Goal: Task Accomplishment & Management: Complete application form

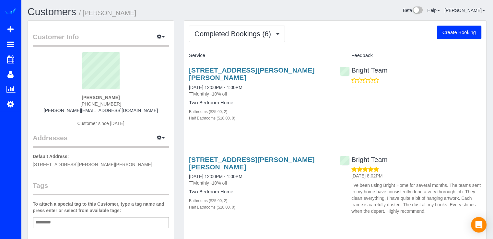
click at [233, 41] on button "Completed Bookings (6)" at bounding box center [237, 34] width 96 height 17
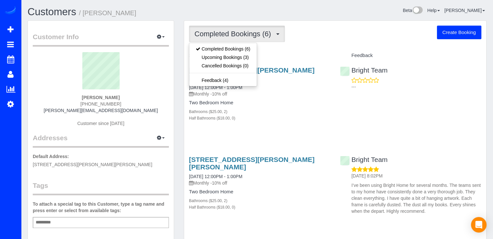
drag, startPoint x: 336, startPoint y: 50, endPoint x: 297, endPoint y: 56, distance: 39.4
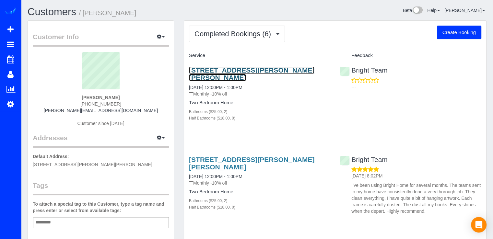
click at [222, 70] on link "[STREET_ADDRESS][PERSON_NAME][PERSON_NAME]" at bounding box center [251, 73] width 125 height 15
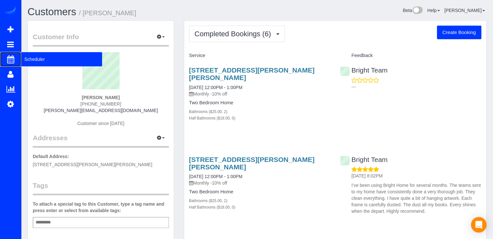
click at [25, 59] on span "Scheduler" at bounding box center [61, 59] width 81 height 15
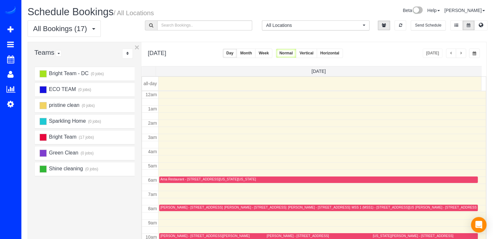
scroll to position [85, 0]
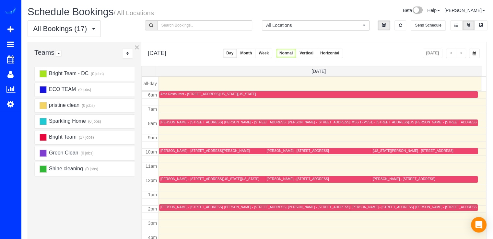
click at [462, 54] on button "button" at bounding box center [460, 53] width 10 height 9
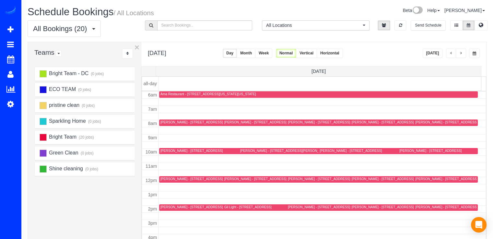
click at [462, 54] on span "button" at bounding box center [460, 53] width 3 height 4
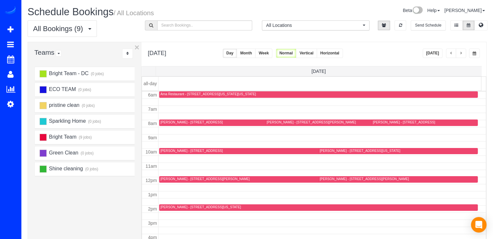
click at [461, 55] on span "button" at bounding box center [460, 53] width 3 height 4
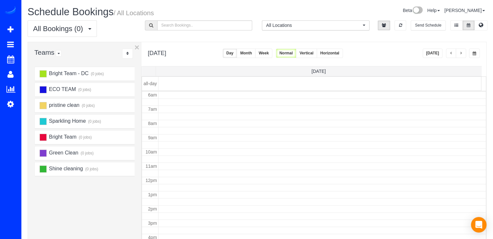
click at [461, 55] on span "button" at bounding box center [460, 53] width 3 height 4
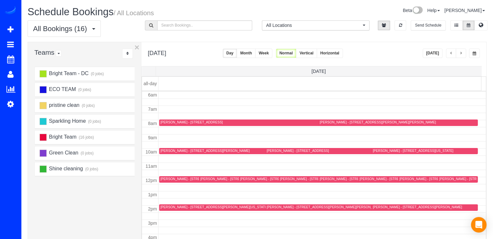
click at [461, 55] on span "button" at bounding box center [460, 53] width 3 height 4
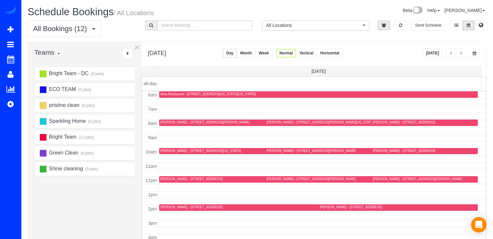
click at [45, 85] on div "ECO TEAM (0 jobs)" at bounding box center [86, 90] width 103 height 14
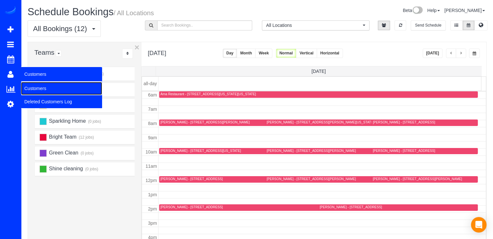
click at [34, 85] on link "Customers" at bounding box center [61, 88] width 81 height 13
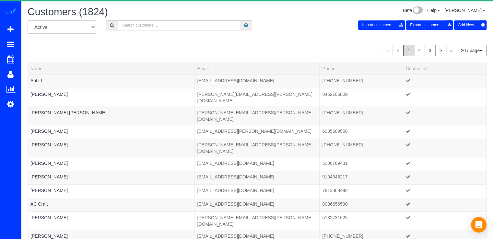
click at [137, 26] on input "text" at bounding box center [179, 25] width 122 height 10
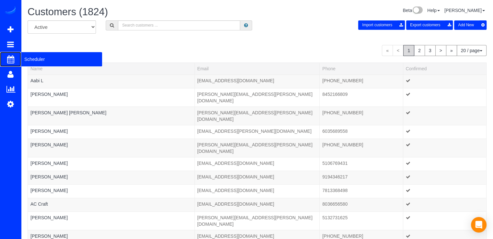
click at [30, 57] on span "Scheduler" at bounding box center [61, 59] width 81 height 15
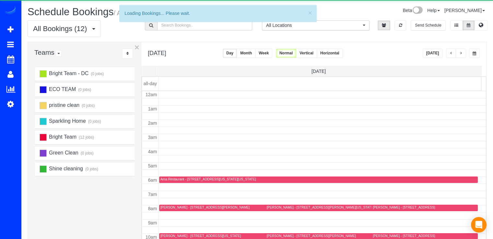
scroll to position [85, 0]
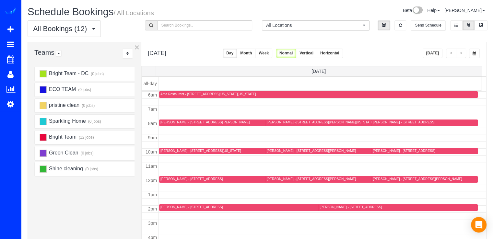
click at [255, 55] on button "Month" at bounding box center [245, 53] width 19 height 9
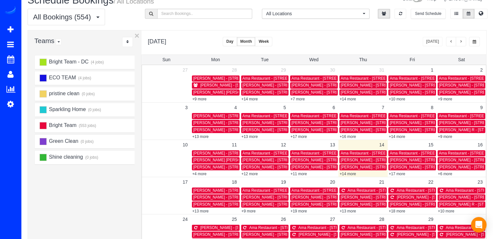
scroll to position [0, 0]
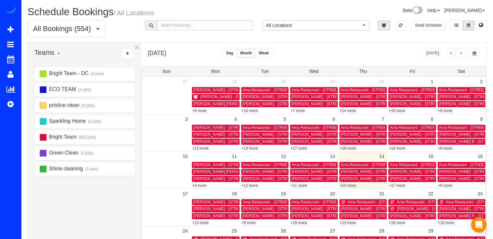
click at [459, 50] on button "button" at bounding box center [460, 53] width 10 height 9
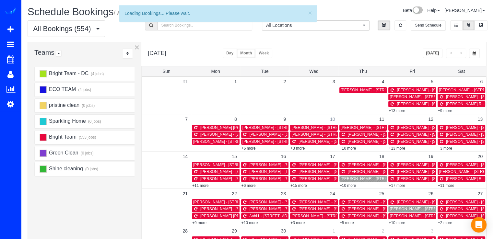
click at [331, 119] on link "10" at bounding box center [332, 119] width 12 height 10
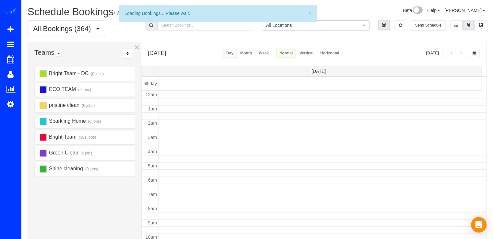
scroll to position [85, 0]
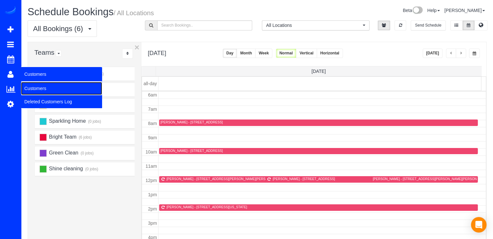
click at [43, 88] on link "Customers" at bounding box center [61, 88] width 81 height 13
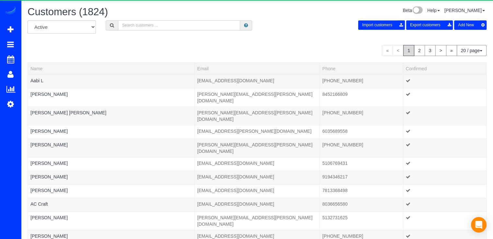
click at [143, 21] on input "text" at bounding box center [179, 25] width 122 height 10
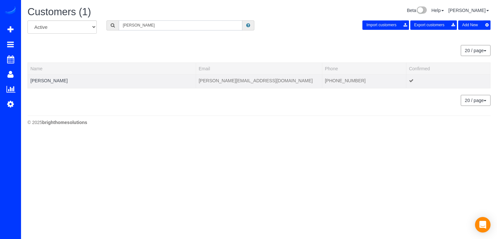
type input "Nancy Stern"
click at [57, 81] on td "Nancy Stern" at bounding box center [112, 81] width 168 height 14
click at [56, 81] on td "Nancy Stern" at bounding box center [112, 81] width 168 height 14
click at [53, 81] on link "Nancy Stern" at bounding box center [48, 80] width 37 height 5
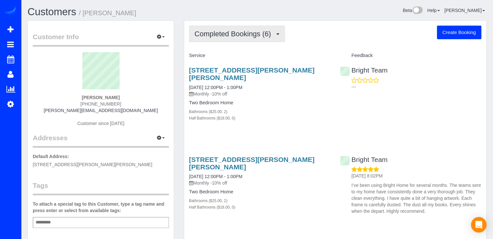
click at [261, 37] on span "Completed Bookings (6)" at bounding box center [234, 34] width 80 height 8
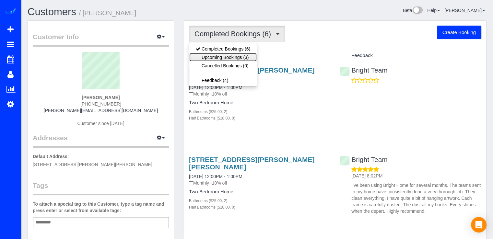
click at [251, 55] on link "Upcoming Bookings (3)" at bounding box center [222, 57] width 67 height 8
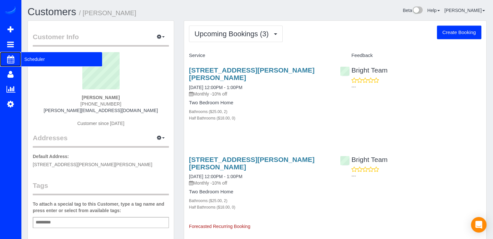
click at [34, 57] on span "Scheduler" at bounding box center [61, 59] width 81 height 15
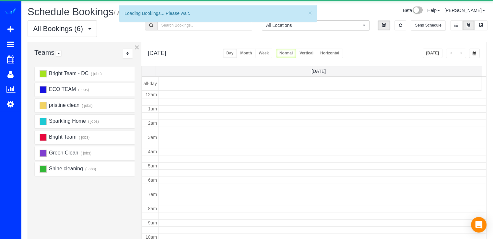
scroll to position [85, 0]
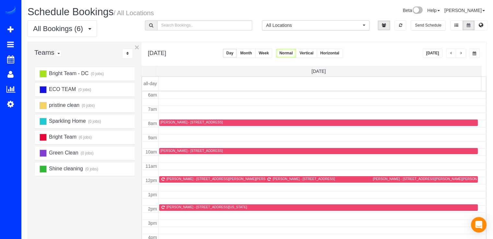
click at [440, 51] on button "[DATE]" at bounding box center [432, 53] width 20 height 9
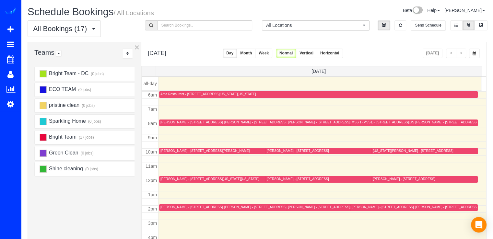
click at [453, 53] on button "button" at bounding box center [451, 53] width 10 height 9
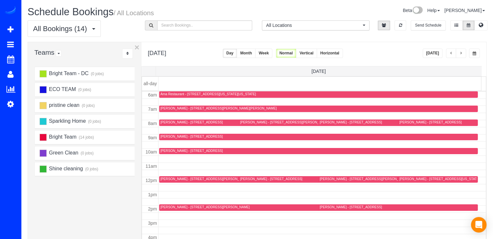
click at [168, 205] on div "[PERSON_NAME] - [STREET_ADDRESS][PERSON_NAME]" at bounding box center [204, 207] width 89 height 4
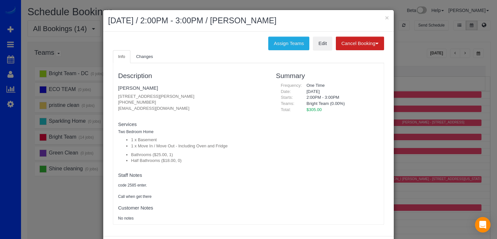
click at [387, 16] on div "× August 13, 2025 / 2:00PM - 3:00PM / Brandy Sebold" at bounding box center [248, 21] width 291 height 22
click at [386, 16] on button "×" at bounding box center [387, 17] width 4 height 7
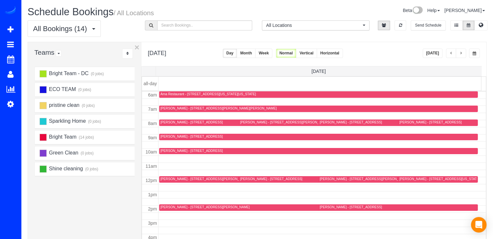
click at [244, 121] on div "[PERSON_NAME] - [STREET_ADDRESS][PERSON_NAME]" at bounding box center [284, 122] width 89 height 4
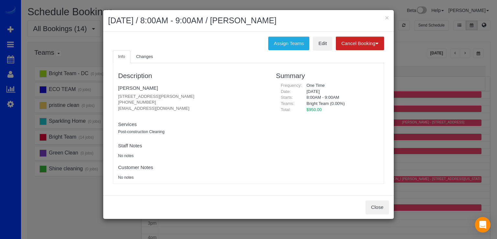
click at [405, 121] on div "× August 13, 2025 / 8:00AM - 9:00AM / Ariya Arora Assign Teams Edit Cancel Book…" at bounding box center [248, 119] width 497 height 239
click at [387, 19] on button "×" at bounding box center [387, 17] width 4 height 7
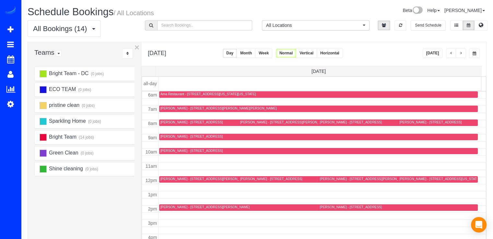
click at [170, 123] on div "[PERSON_NAME] - [STREET_ADDRESS]" at bounding box center [191, 122] width 62 height 4
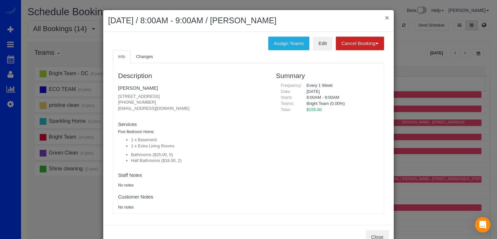
click at [385, 17] on button "×" at bounding box center [387, 17] width 4 height 7
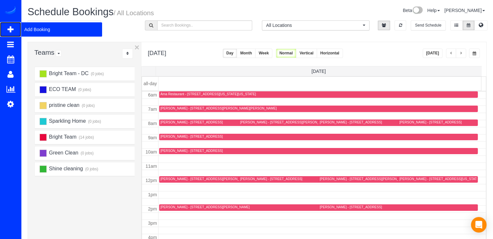
click at [28, 25] on span "Add Booking" at bounding box center [61, 29] width 81 height 15
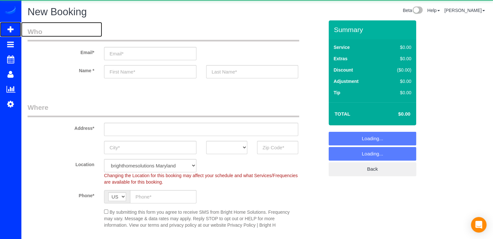
select select "object:4910"
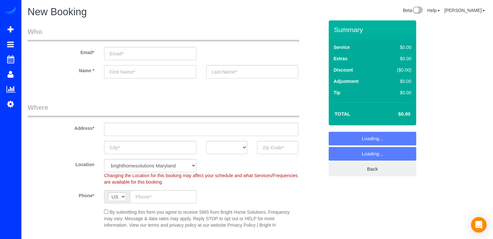
click at [125, 69] on input "text" at bounding box center [150, 71] width 92 height 13
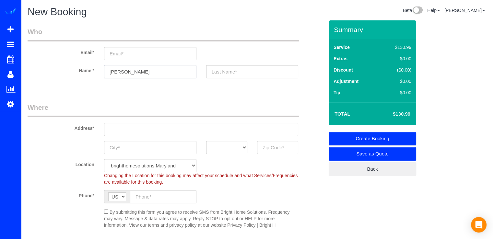
type input "[PERSON_NAME]"
click at [237, 75] on input "text" at bounding box center [252, 71] width 92 height 13
type input "Aggeler"
click at [154, 52] on input "email" at bounding box center [150, 53] width 92 height 13
paste input "[EMAIL_ADDRESS][DOMAIN_NAME]"
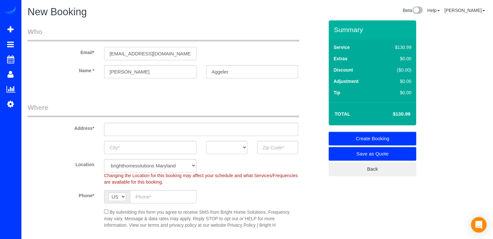
type input "[EMAIL_ADDRESS][DOMAIN_NAME]"
click at [156, 131] on input "text" at bounding box center [201, 129] width 194 height 13
paste input "3945 Connecticut Ave NW, Apt 515, Washington, DC 20008"
type input "3945 Connecticut Ave NW, Apt 515, Washington, DC 20008"
click at [273, 150] on input "text" at bounding box center [277, 147] width 41 height 13
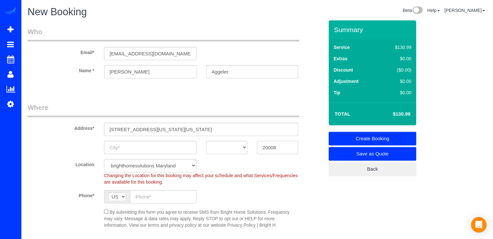
type input "20008"
click at [223, 152] on select "AK AL AR AZ CA CO CT DC DE FL GA HI IA ID IL IN KS KY LA MA MD ME MI MN MO MS M…" at bounding box center [226, 147] width 41 height 13
select select "2"
select select "object:4918"
select select "DC"
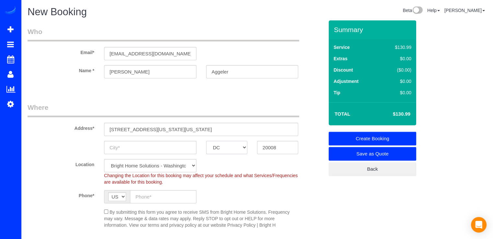
click at [206, 141] on select "AK AL AR AZ CA CO CT DC DE FL GA HI IA ID IL IN KS KY LA MA MD ME MI MN MO MS M…" at bounding box center [226, 147] width 41 height 13
click at [168, 147] on input "text" at bounding box center [150, 147] width 92 height 13
type input "[US_STATE]"
drag, startPoint x: 254, startPoint y: 132, endPoint x: 186, endPoint y: 130, distance: 68.1
click at [186, 130] on input "3945 Connecticut Ave NW, Apt 515, Washington, DC 20008" at bounding box center [201, 129] width 194 height 13
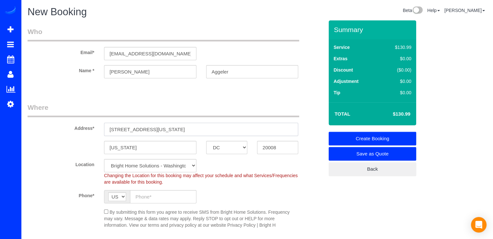
type input "[STREET_ADDRESS][US_STATE]"
click at [154, 196] on input "text" at bounding box center [163, 196] width 66 height 13
paste input "[PHONE_NUMBER]"
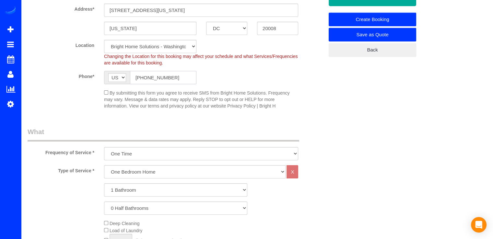
scroll to position [130, 0]
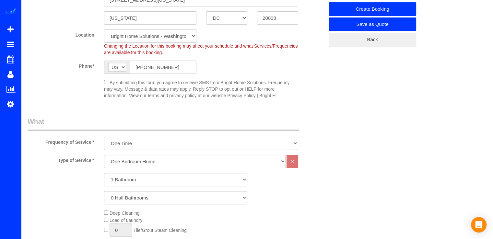
type input "[PHONE_NUMBER]"
click at [131, 163] on select "One Bedroom Home Two Bedroom Home Three Bedroom Home Four Bedroom Home Five Bed…" at bounding box center [194, 161] width 181 height 13
select select "255"
click at [104, 155] on select "One Bedroom Home Two Bedroom Home Three Bedroom Home Four Bedroom Home Five Bed…" at bounding box center [194, 161] width 181 height 13
click at [110, 180] on select "1 Bathroom 2 Bathrooms 3 Bathrooms 4 Bathrooms 5 Bathrooms 6 Bathrooms 7 Bathro…" at bounding box center [175, 179] width 143 height 13
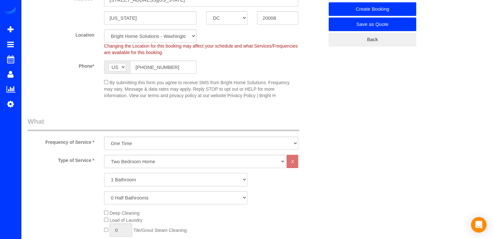
select select "2"
click at [104, 173] on select "1 Bathroom 2 Bathrooms 3 Bathrooms 4 Bathrooms 5 Bathrooms 6 Bathrooms 7 Bathro…" at bounding box center [175, 179] width 143 height 13
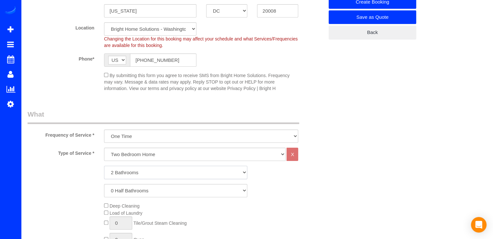
scroll to position [194, 0]
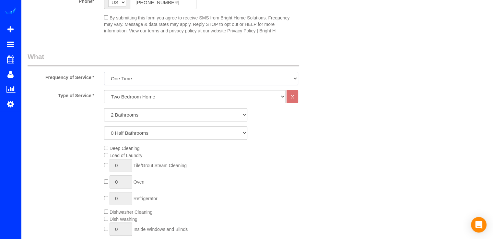
click at [135, 80] on select "triweekly -15% off - 15.00% Biweekly -20% off - 20.00% Monthly -10% off - 10.00…" at bounding box center [201, 78] width 194 height 13
select select "object:4921"
click at [104, 72] on select "triweekly -15% off - 15.00% Biweekly -20% off - 20.00% Monthly -10% off - 10.00…" at bounding box center [201, 78] width 194 height 13
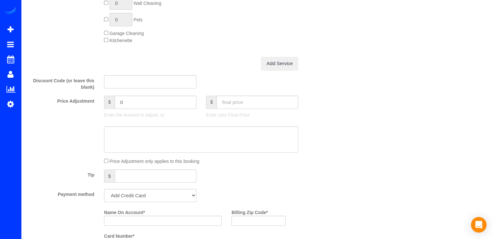
scroll to position [551, 0]
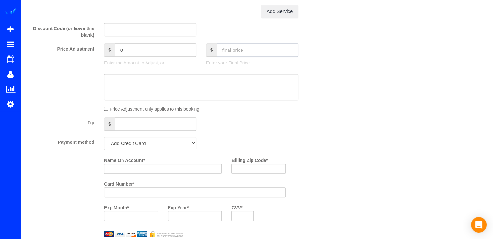
click at [237, 56] on input "text" at bounding box center [257, 49] width 82 height 13
type input "240.99"
type input "87.1"
drag, startPoint x: 132, startPoint y: 148, endPoint x: 134, endPoint y: 144, distance: 4.1
click at [132, 147] on select "Add Credit Card Cash Check Paypal" at bounding box center [150, 143] width 92 height 13
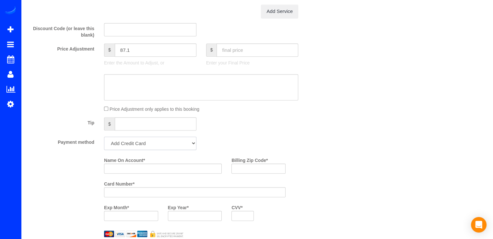
select select "string:check"
click at [104, 139] on select "Add Credit Card Cash Check Paypal" at bounding box center [150, 143] width 92 height 13
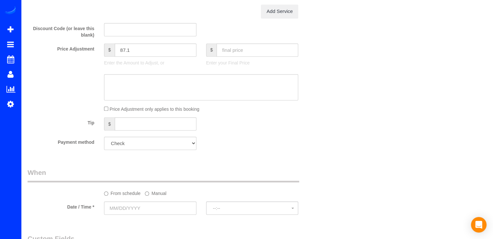
drag, startPoint x: 138, startPoint y: 213, endPoint x: 142, endPoint y: 202, distance: 11.9
click at [138, 211] on input "text" at bounding box center [150, 207] width 92 height 13
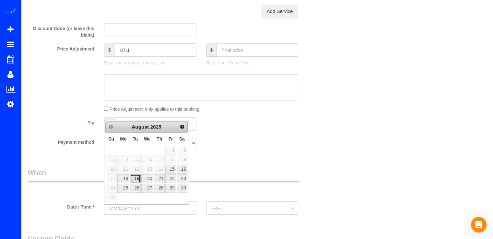
click at [134, 178] on link "19" at bounding box center [135, 178] width 10 height 9
type input "[DATE]"
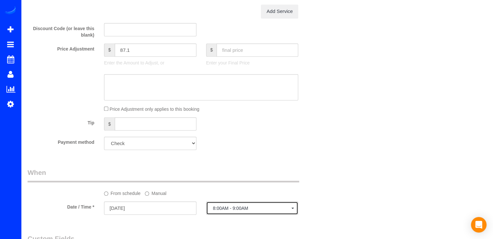
click at [228, 211] on span "8:00AM - 9:00AM" at bounding box center [252, 208] width 79 height 5
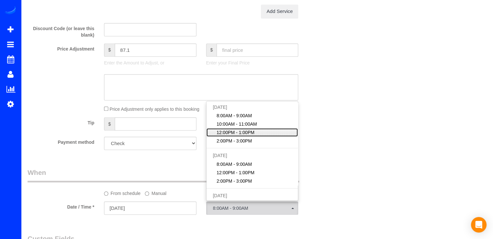
click at [241, 131] on span "12:00PM - 1:00PM" at bounding box center [235, 132] width 38 height 6
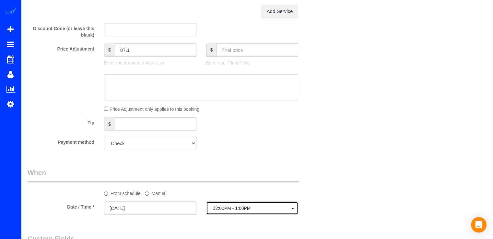
click at [228, 211] on span "12:00PM - 1:00PM" at bounding box center [252, 208] width 79 height 5
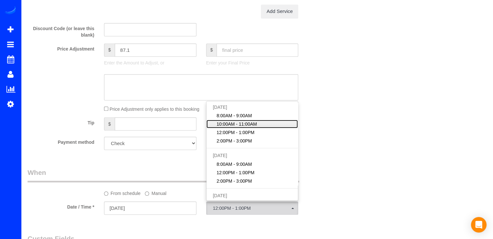
click at [235, 126] on span "10:00AM - 11:00AM" at bounding box center [236, 124] width 40 height 6
select select "spot36"
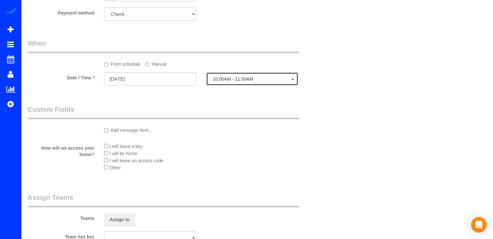
scroll to position [745, 0]
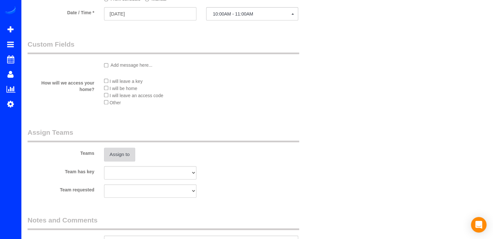
click at [127, 156] on button "Assign to" at bounding box center [119, 155] width 31 height 14
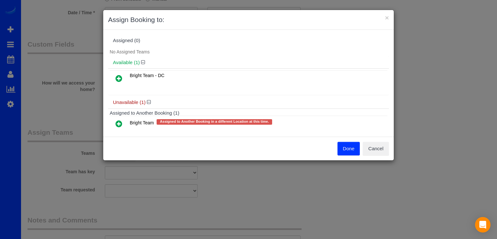
click at [117, 125] on icon at bounding box center [119, 124] width 7 height 8
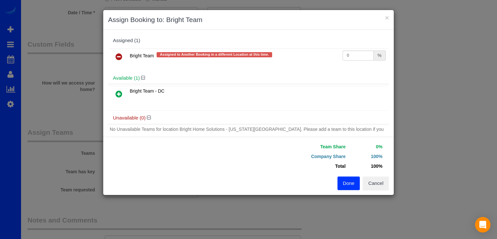
click at [117, 93] on icon at bounding box center [119, 94] width 7 height 8
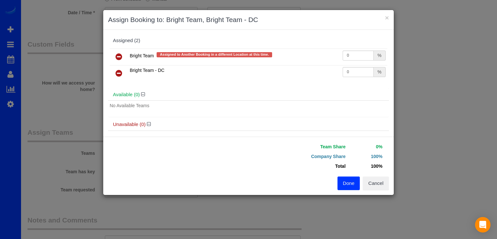
click at [342, 185] on button "Done" at bounding box center [349, 184] width 23 height 14
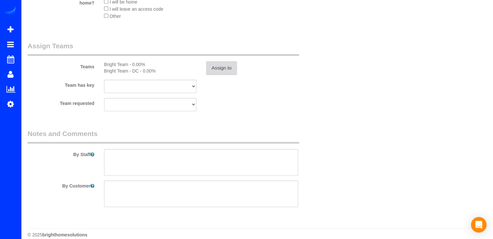
scroll to position [842, 0]
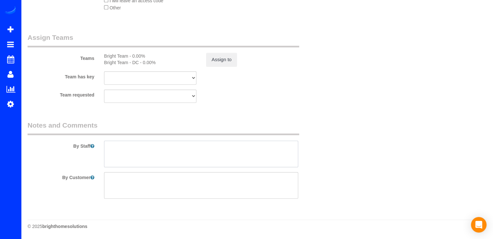
click at [118, 149] on textarea at bounding box center [201, 154] width 194 height 27
click at [155, 148] on textarea at bounding box center [201, 154] width 194 height 27
click at [201, 149] on textarea at bounding box center [201, 154] width 194 height 27
click at [202, 148] on textarea at bounding box center [201, 154] width 194 height 27
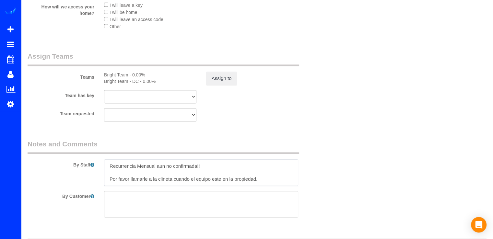
scroll to position [810, 0]
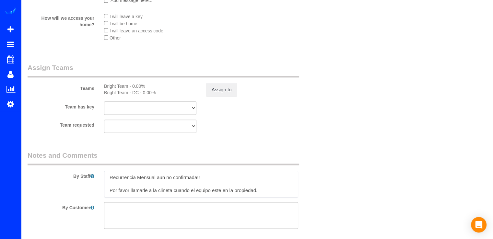
type textarea "Recurrencia Mensual aun no confirmada!! Por favor llamarle a la clineta cuando …"
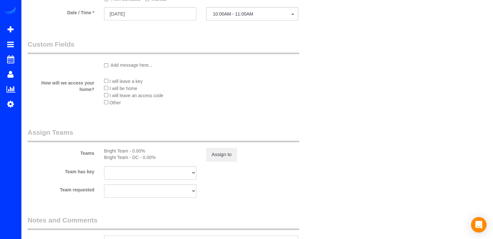
scroll to position [842, 0]
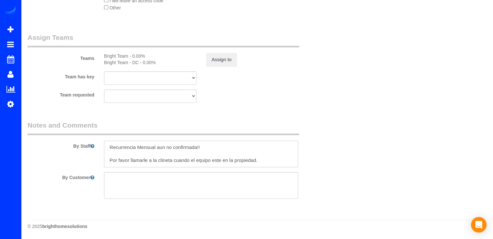
drag, startPoint x: 265, startPoint y: 161, endPoint x: 103, endPoint y: 150, distance: 162.3
click at [103, 150] on div at bounding box center [201, 154] width 204 height 27
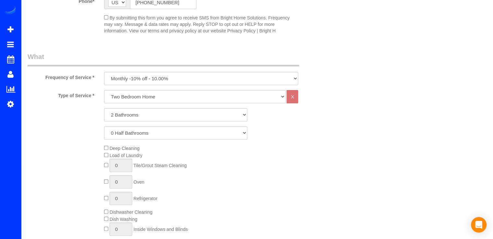
scroll to position [0, 0]
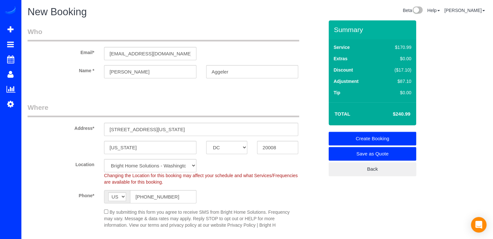
click at [381, 134] on link "Create Booking" at bounding box center [371, 139] width 87 height 14
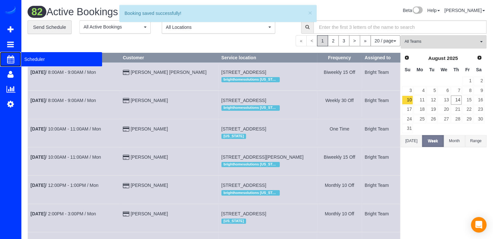
click at [25, 60] on span "Scheduler" at bounding box center [61, 59] width 81 height 15
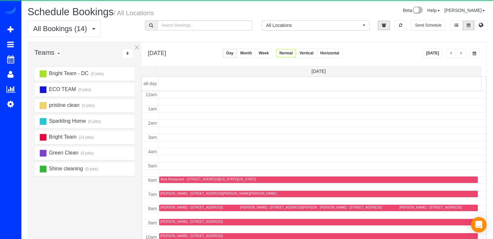
scroll to position [85, 0]
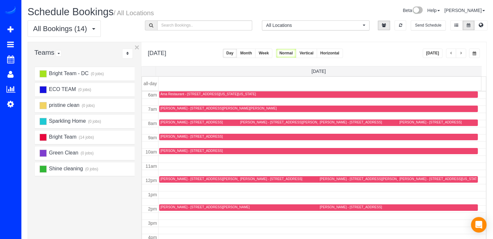
click at [460, 51] on button "button" at bounding box center [460, 53] width 10 height 9
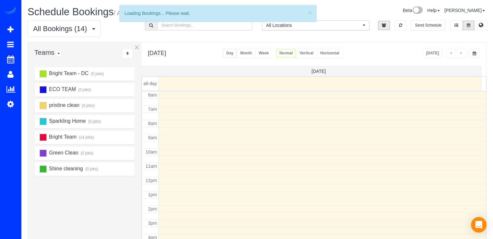
click at [460, 51] on button "button" at bounding box center [460, 53] width 10 height 9
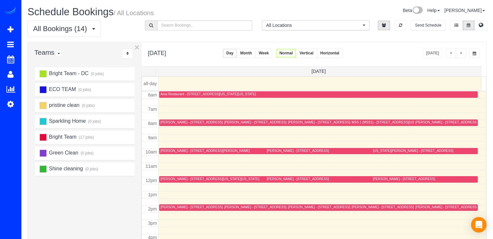
click at [460, 51] on button "button" at bounding box center [460, 53] width 10 height 9
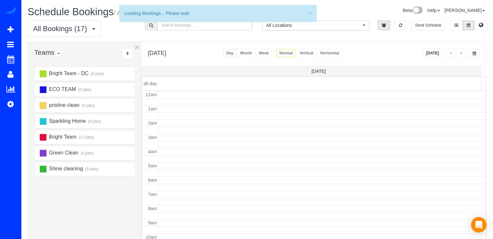
click at [460, 51] on button "button" at bounding box center [460, 53] width 10 height 9
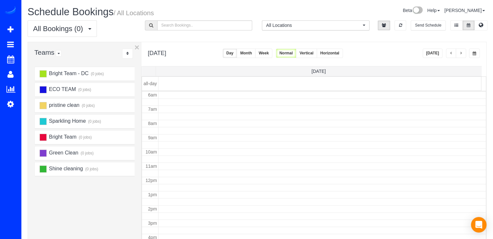
click at [460, 52] on span "button" at bounding box center [460, 53] width 3 height 4
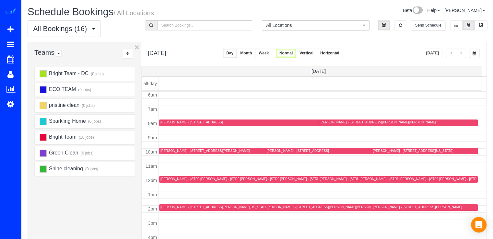
click at [460, 52] on span "button" at bounding box center [460, 53] width 3 height 4
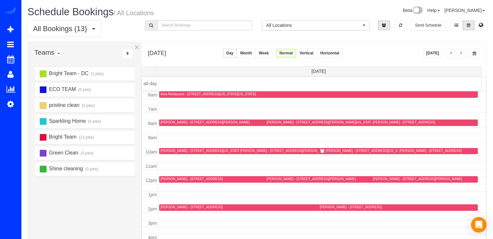
click at [337, 153] on div "[PERSON_NAME] - [STREET_ADDRESS][US_STATE][US_STATE]" at bounding box center [394, 151] width 150 height 5
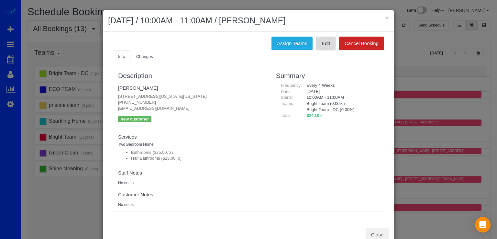
click at [320, 47] on link "Edit" at bounding box center [325, 44] width 19 height 14
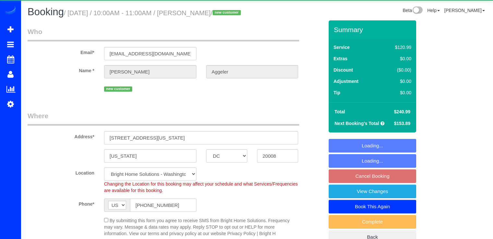
select select "DC"
select select "2"
select select "spot2"
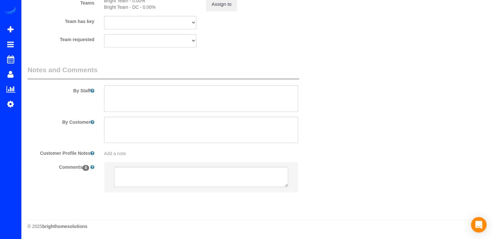
scroll to position [917, 0]
click at [125, 90] on textarea at bounding box center [201, 98] width 194 height 27
paste textarea "Recurrencia Mensual aun no confirmada!! Por favor llamarle a la clineta cuando …"
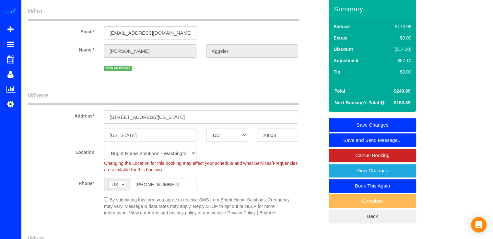
scroll to position [0, 0]
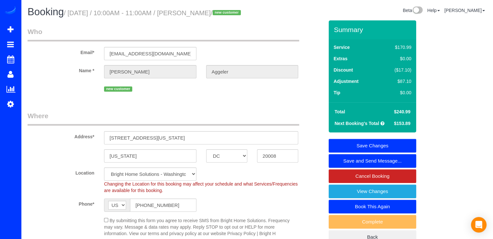
type textarea "Recurrencia Mensual aun no confirmada!! Por favor llamarle a la clineta cuando …"
drag, startPoint x: 156, startPoint y: 65, endPoint x: 88, endPoint y: 69, distance: 68.4
click at [88, 60] on div "Email* [EMAIL_ADDRESS][DOMAIN_NAME]" at bounding box center [176, 43] width 306 height 33
click at [397, 153] on link "Save Changes" at bounding box center [371, 146] width 87 height 14
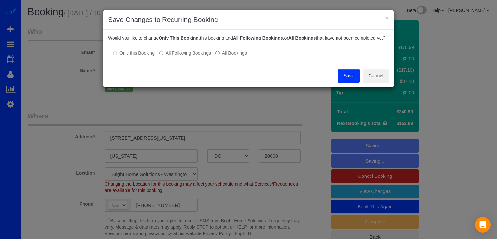
click at [171, 56] on label "All Following Bookings" at bounding box center [185, 53] width 52 height 6
click at [356, 83] on button "Save" at bounding box center [349, 76] width 22 height 14
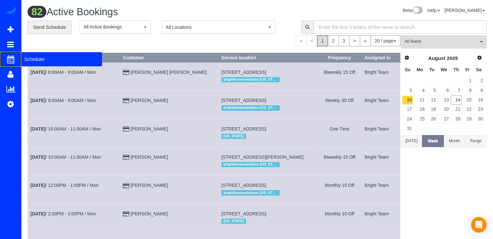
click at [38, 63] on span "Scheduler" at bounding box center [61, 59] width 81 height 15
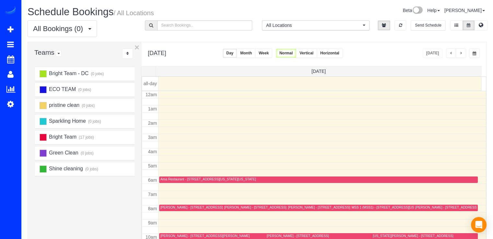
scroll to position [85, 0]
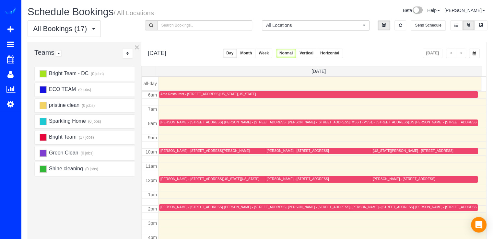
click at [174, 206] on div "[PERSON_NAME] - [STREET_ADDRESS]" at bounding box center [191, 207] width 62 height 4
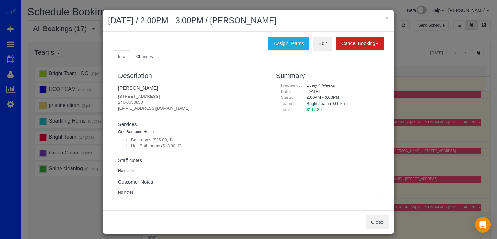
drag, startPoint x: 113, startPoint y: 95, endPoint x: 208, endPoint y: 96, distance: 94.6
click at [208, 96] on div "Description [PERSON_NAME] [STREET_ADDRESS] 240-8050850 [EMAIL_ADDRESS][DOMAIN_N…" at bounding box center [192, 130] width 158 height 129
copy p "[STREET_ADDRESS]"
click at [387, 16] on div "× [DATE] / 2:00PM - 3:00PM / [PERSON_NAME]" at bounding box center [248, 21] width 291 height 22
click at [385, 17] on button "×" at bounding box center [387, 17] width 4 height 7
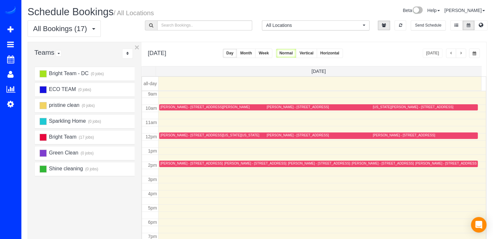
scroll to position [97, 0]
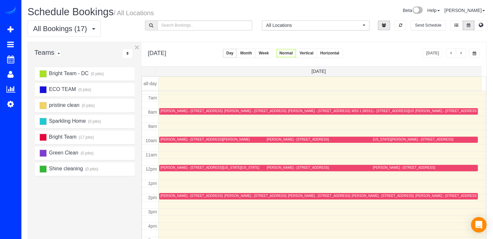
click at [449, 53] on button "button" at bounding box center [451, 53] width 10 height 9
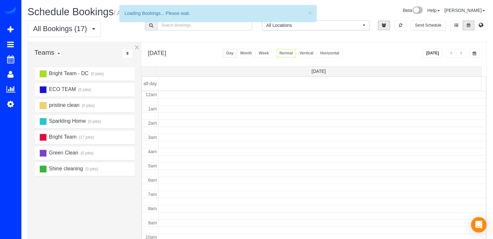
click at [449, 53] on span "button" at bounding box center [450, 53] width 3 height 4
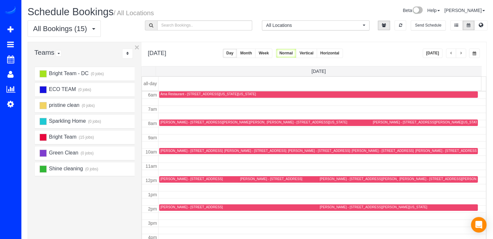
click at [450, 54] on span "button" at bounding box center [450, 53] width 3 height 4
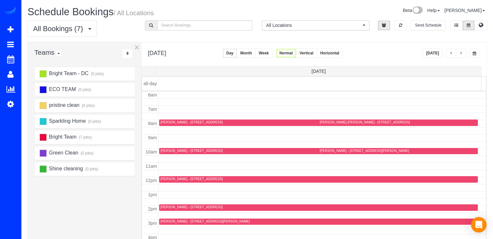
click at [450, 53] on span "button" at bounding box center [450, 53] width 3 height 4
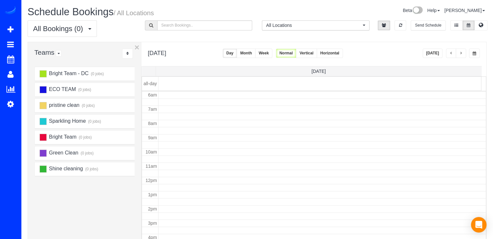
click at [450, 53] on span "button" at bounding box center [450, 53] width 3 height 4
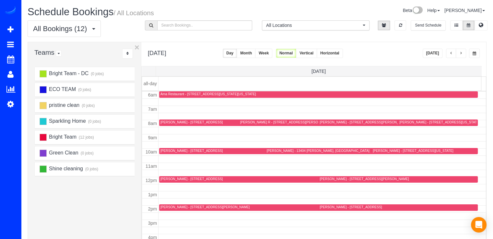
click at [465, 50] on button "button" at bounding box center [460, 53] width 10 height 9
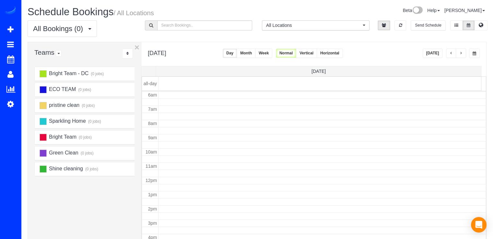
click at [467, 52] on div "[DATE]" at bounding box center [450, 53] width 57 height 9
click at [464, 53] on button "button" at bounding box center [460, 53] width 10 height 9
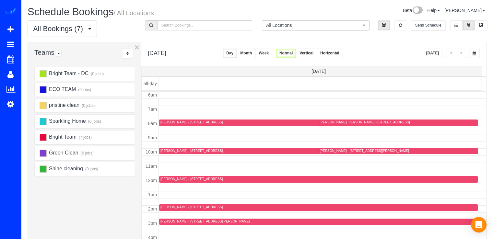
click at [320, 120] on div "[PERSON_NAME] [PERSON_NAME] - [STREET_ADDRESS]" at bounding box center [364, 122] width 90 height 4
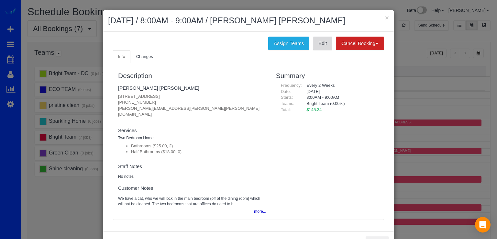
click at [313, 48] on link "Edit" at bounding box center [322, 44] width 19 height 14
click at [385, 19] on button "×" at bounding box center [387, 17] width 4 height 7
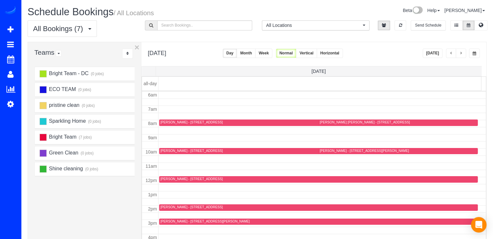
click at [322, 151] on div "[PERSON_NAME] - [STREET_ADDRESS][PERSON_NAME]" at bounding box center [363, 151] width 89 height 4
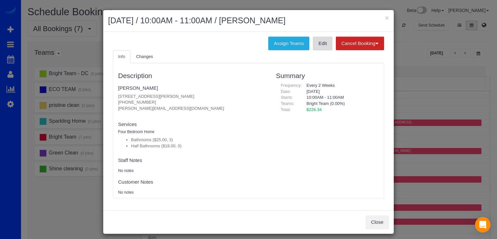
click at [317, 44] on link "Edit" at bounding box center [322, 44] width 19 height 14
click at [385, 16] on button "×" at bounding box center [387, 17] width 4 height 7
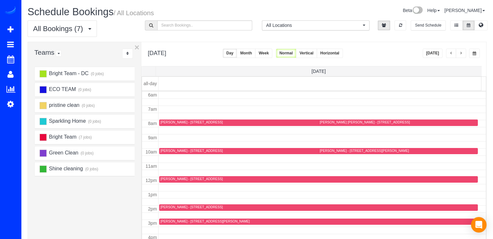
click at [169, 180] on div "[PERSON_NAME] - [STREET_ADDRESS]" at bounding box center [318, 179] width 316 height 5
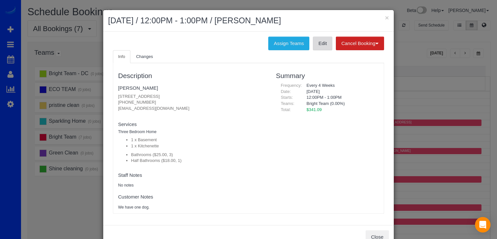
click at [316, 48] on link "Edit" at bounding box center [322, 44] width 19 height 14
click at [385, 18] on button "×" at bounding box center [387, 17] width 4 height 7
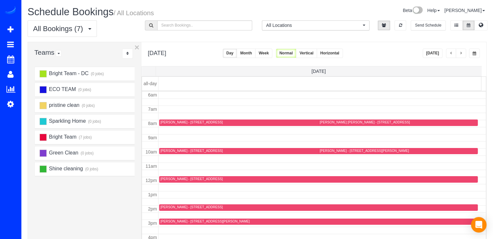
click at [168, 219] on div "[PERSON_NAME] - [STREET_ADDRESS][PERSON_NAME]" at bounding box center [204, 221] width 89 height 4
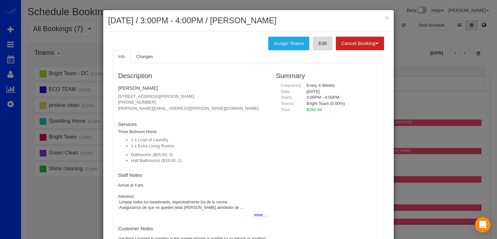
click at [314, 42] on link "Edit" at bounding box center [322, 44] width 19 height 14
click at [386, 16] on button "×" at bounding box center [387, 17] width 4 height 7
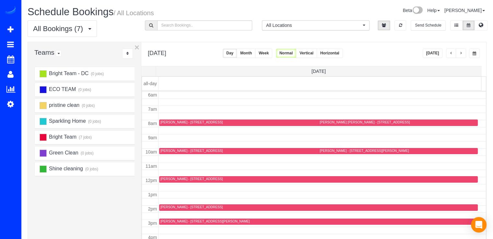
click at [163, 151] on div "[PERSON_NAME] - [STREET_ADDRESS]" at bounding box center [191, 151] width 62 height 4
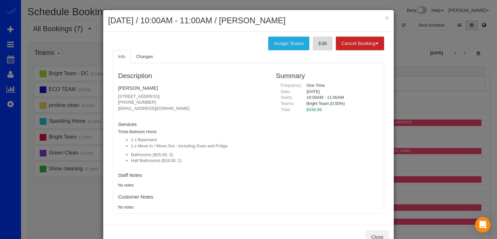
click at [313, 46] on link "Edit" at bounding box center [322, 44] width 19 height 14
click at [385, 17] on button "×" at bounding box center [387, 17] width 4 height 7
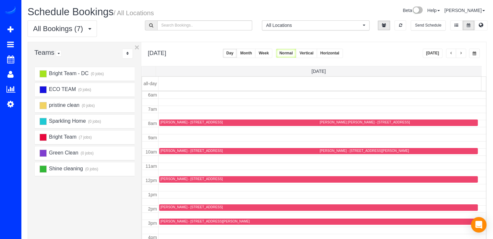
click at [169, 206] on div "[PERSON_NAME] - [STREET_ADDRESS]" at bounding box center [191, 207] width 62 height 4
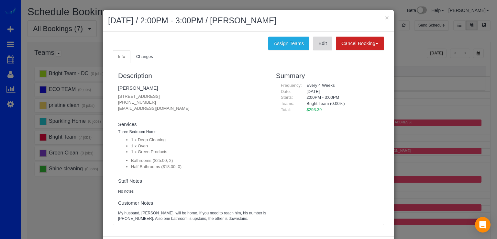
click at [322, 47] on link "Edit" at bounding box center [322, 44] width 19 height 14
click at [385, 18] on button "×" at bounding box center [387, 17] width 4 height 7
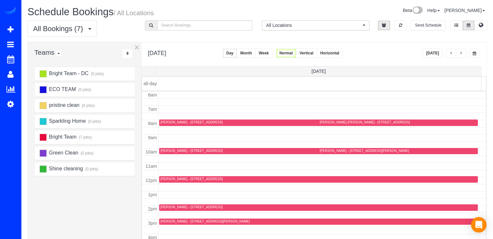
click at [461, 53] on span "button" at bounding box center [460, 53] width 3 height 4
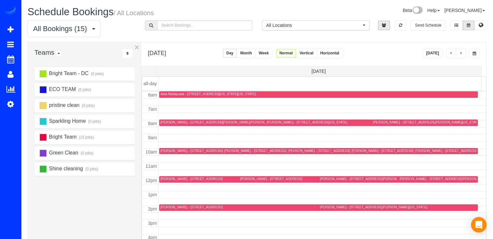
click at [352, 153] on div "[PERSON_NAME] - [STREET_ADDRESS]" at bounding box center [410, 151] width 118 height 5
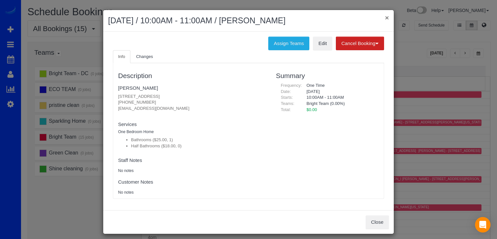
click at [385, 15] on button "×" at bounding box center [387, 17] width 4 height 7
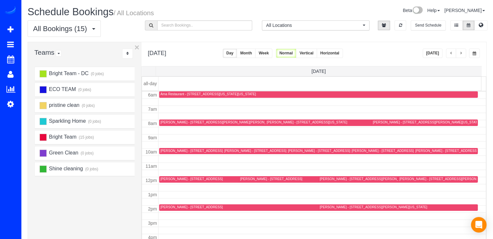
click at [356, 149] on div "[PERSON_NAME] - [STREET_ADDRESS]" at bounding box center [382, 151] width 62 height 4
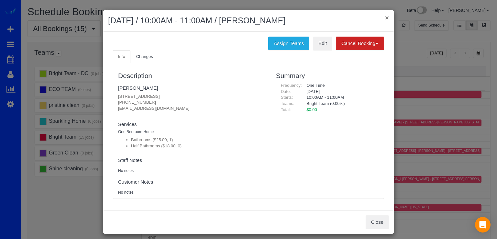
click at [386, 17] on button "×" at bounding box center [387, 17] width 4 height 7
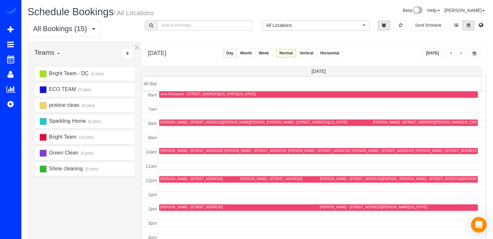
click at [376, 122] on div "[PERSON_NAME] - [STREET_ADDRESS][PERSON_NAME][US_STATE]" at bounding box center [426, 122] width 108 height 4
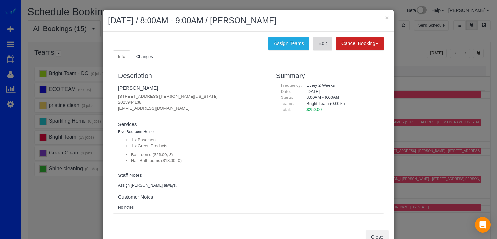
click at [321, 47] on link "Edit" at bounding box center [322, 44] width 19 height 14
click at [385, 18] on button "×" at bounding box center [387, 17] width 4 height 7
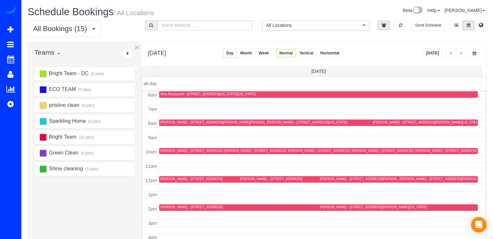
click at [162, 149] on div "[PERSON_NAME] - [STREET_ADDRESS][US_STATE]" at bounding box center [200, 151] width 80 height 4
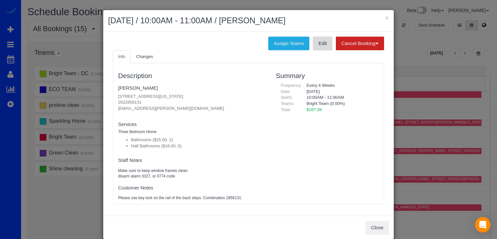
click at [313, 44] on link "Edit" at bounding box center [322, 44] width 19 height 14
click at [387, 17] on div "× [DATE] / 10:00AM - 11:00AM / [PERSON_NAME]" at bounding box center [248, 21] width 291 height 22
click at [386, 18] on button "×" at bounding box center [387, 17] width 4 height 7
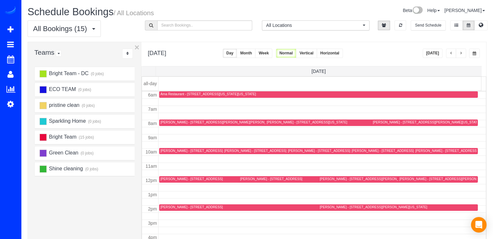
click at [337, 181] on div "[PERSON_NAME] - [STREET_ADDRESS][PERSON_NAME]" at bounding box center [394, 179] width 150 height 5
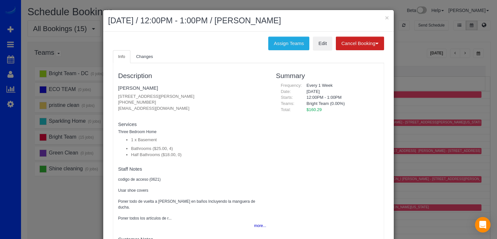
click at [317, 50] on ul "Info Changes" at bounding box center [248, 56] width 271 height 13
click at [317, 47] on link "Edit" at bounding box center [322, 44] width 19 height 14
click at [389, 19] on div "× [DATE] / 12:00PM - 1:00PM / [PERSON_NAME]" at bounding box center [248, 21] width 291 height 22
click at [385, 20] on button "×" at bounding box center [387, 17] width 4 height 7
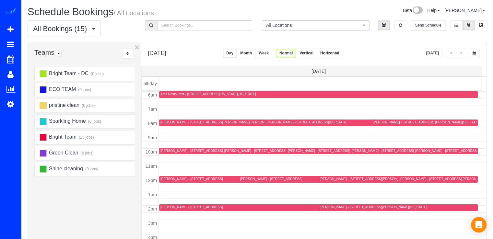
click at [170, 207] on div "[PERSON_NAME] - [STREET_ADDRESS]" at bounding box center [191, 207] width 62 height 4
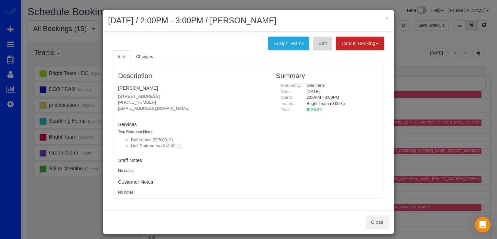
click at [327, 40] on link "Edit" at bounding box center [322, 44] width 19 height 14
click at [385, 17] on button "×" at bounding box center [387, 17] width 4 height 7
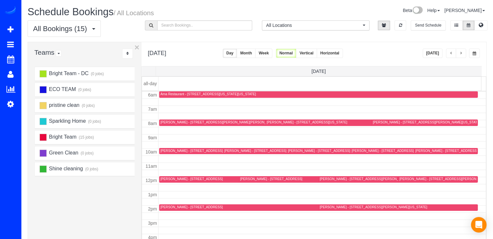
click at [277, 122] on div "[PERSON_NAME] - [STREET_ADDRESS][US_STATE]" at bounding box center [307, 122] width 80 height 4
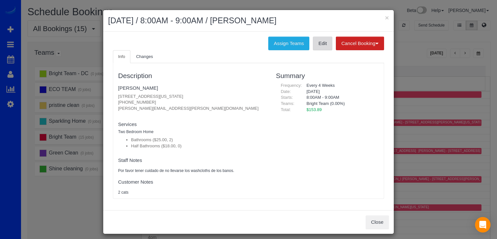
click at [317, 46] on link "Edit" at bounding box center [322, 44] width 19 height 14
click at [386, 19] on button "×" at bounding box center [387, 17] width 4 height 7
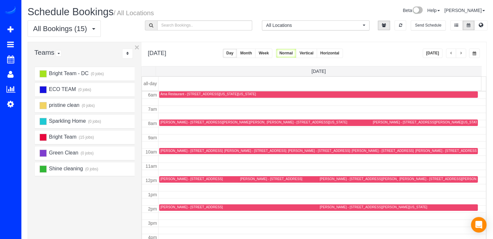
click at [226, 149] on div "[PERSON_NAME] - [STREET_ADDRESS]" at bounding box center [255, 151] width 62 height 4
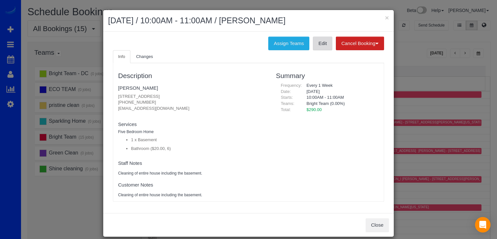
click at [328, 38] on link "Edit" at bounding box center [322, 44] width 19 height 14
click at [385, 15] on button "×" at bounding box center [387, 17] width 4 height 7
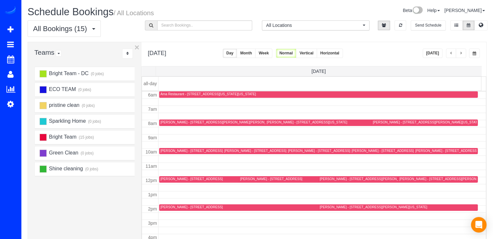
drag, startPoint x: 460, startPoint y: 53, endPoint x: 463, endPoint y: 54, distance: 3.6
click at [461, 54] on span "button" at bounding box center [460, 53] width 3 height 4
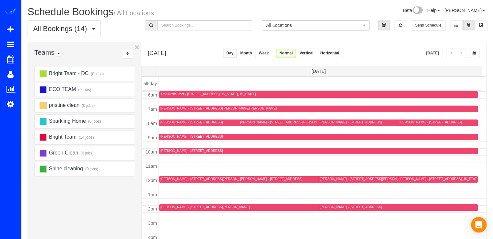
click at [448, 51] on button "button" at bounding box center [451, 53] width 10 height 9
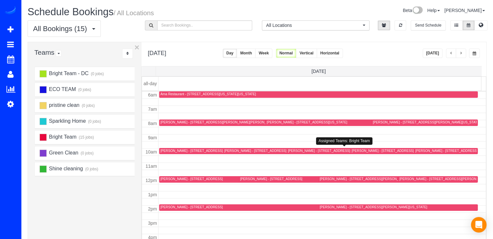
click at [291, 149] on div "[PERSON_NAME] - [STREET_ADDRESS][US_STATE][US_STATE]" at bounding box center [337, 151] width 99 height 4
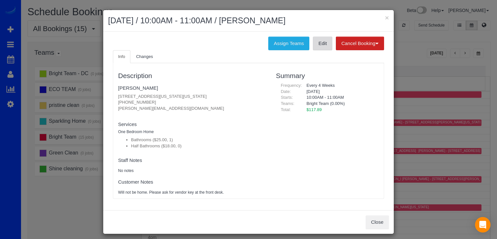
click at [323, 45] on link "Edit" at bounding box center [322, 44] width 19 height 14
click at [386, 17] on button "×" at bounding box center [387, 17] width 4 height 7
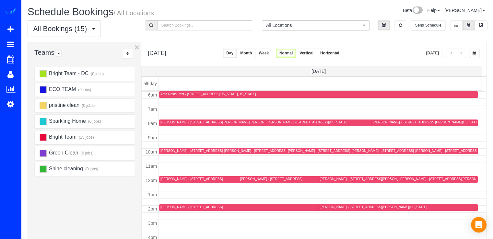
click at [170, 176] on div at bounding box center [235, 179] width 153 height 6
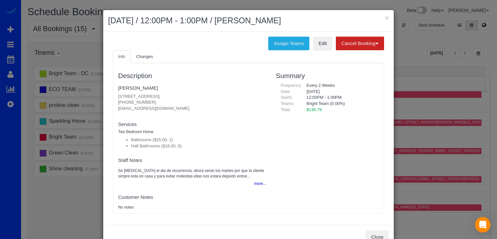
click at [323, 50] on ul "Info Changes" at bounding box center [248, 56] width 271 height 13
click at [324, 49] on link "Edit" at bounding box center [322, 44] width 19 height 14
click at [385, 20] on button "×" at bounding box center [387, 17] width 4 height 7
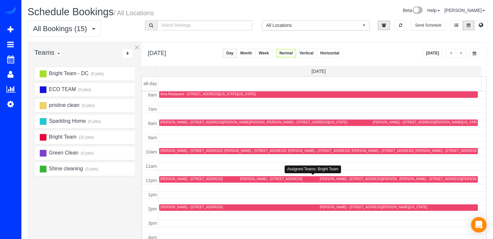
click at [244, 178] on div "[PERSON_NAME] - [STREET_ADDRESS]" at bounding box center [271, 179] width 62 height 4
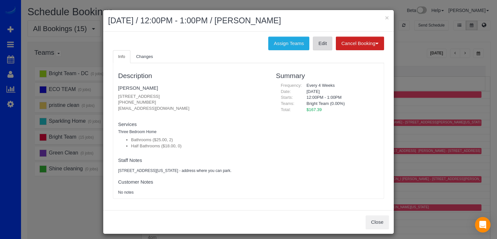
click at [318, 42] on link "Edit" at bounding box center [322, 44] width 19 height 14
click at [386, 14] on button "×" at bounding box center [387, 17] width 4 height 7
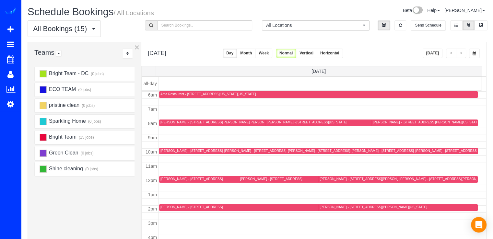
click at [161, 121] on div "[PERSON_NAME] - [STREET_ADDRESS][PERSON_NAME][PERSON_NAME]" at bounding box center [218, 122] width 116 height 4
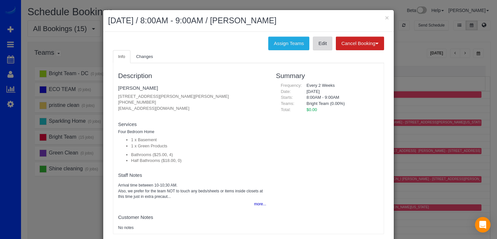
click at [325, 49] on link "Edit" at bounding box center [322, 44] width 19 height 14
click at [385, 16] on button "×" at bounding box center [387, 17] width 4 height 7
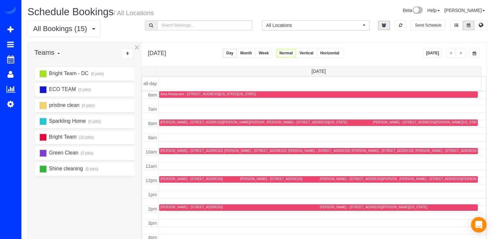
click at [417, 151] on div "[PERSON_NAME] - [STREET_ADDRESS]" at bounding box center [446, 151] width 62 height 4
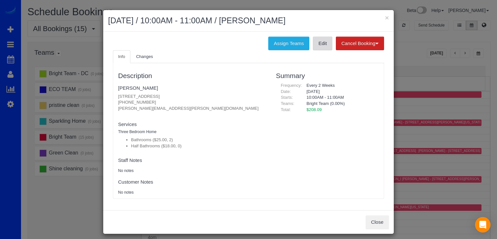
click at [323, 44] on link "Edit" at bounding box center [322, 44] width 19 height 14
click at [385, 17] on button "×" at bounding box center [387, 17] width 4 height 7
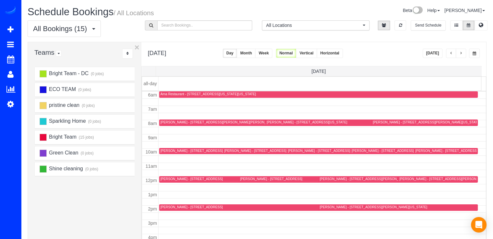
click at [407, 176] on div at bounding box center [438, 179] width 80 height 6
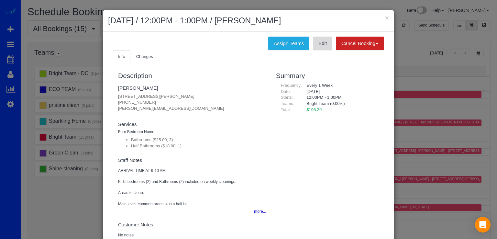
click at [323, 46] on link "Edit" at bounding box center [322, 44] width 19 height 14
click at [385, 16] on button "×" at bounding box center [387, 17] width 4 height 7
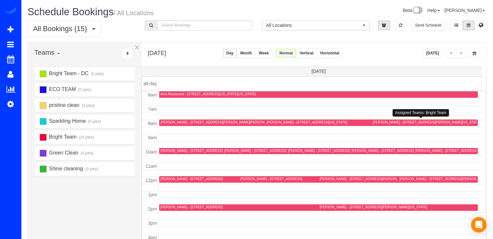
click at [377, 120] on div "[PERSON_NAME] - [STREET_ADDRESS][PERSON_NAME][US_STATE]" at bounding box center [426, 122] width 108 height 4
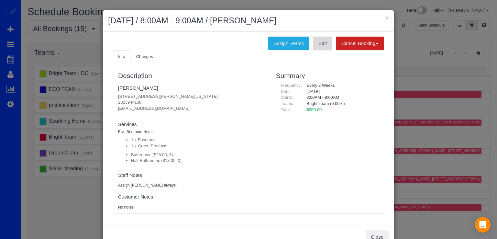
click at [318, 42] on link "Edit" at bounding box center [322, 44] width 19 height 14
click at [385, 18] on button "×" at bounding box center [387, 17] width 4 height 7
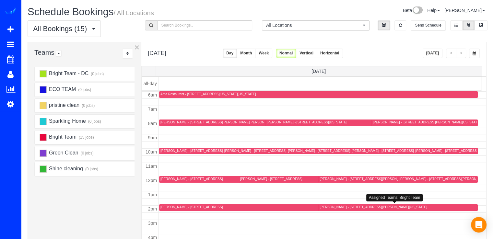
click at [339, 210] on div at bounding box center [397, 207] width 159 height 6
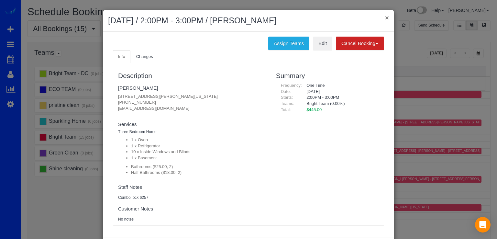
click at [385, 14] on button "×" at bounding box center [387, 17] width 4 height 7
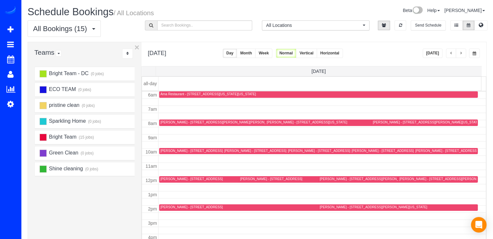
click at [384, 120] on div at bounding box center [424, 123] width 106 height 6
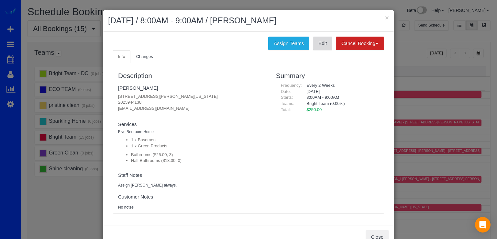
click at [328, 47] on link "Edit" at bounding box center [322, 44] width 19 height 14
click at [385, 18] on button "×" at bounding box center [387, 17] width 4 height 7
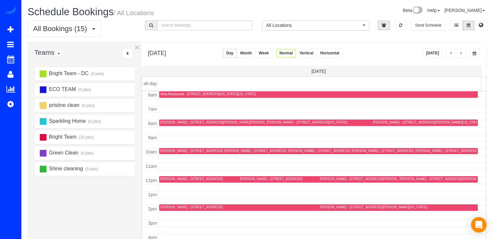
click at [450, 53] on span "button" at bounding box center [450, 53] width 3 height 4
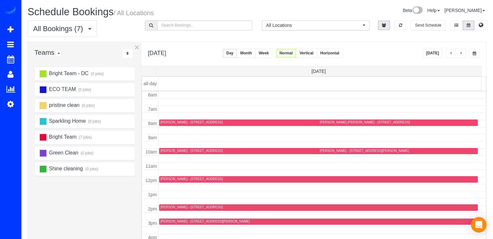
click at [464, 55] on button "button" at bounding box center [460, 53] width 10 height 9
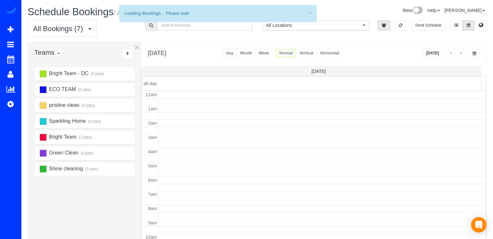
click at [462, 55] on span "button" at bounding box center [460, 53] width 3 height 4
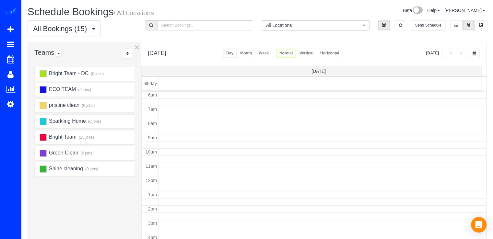
click at [462, 55] on span "button" at bounding box center [460, 53] width 3 height 4
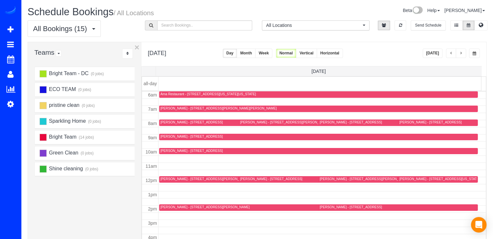
click at [462, 55] on span "button" at bounding box center [460, 53] width 3 height 4
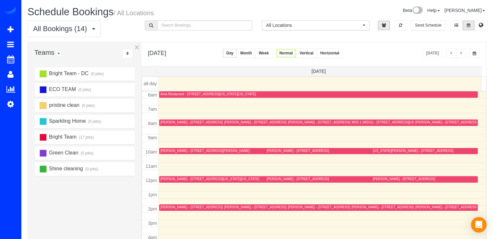
click at [462, 55] on span "button" at bounding box center [460, 53] width 3 height 4
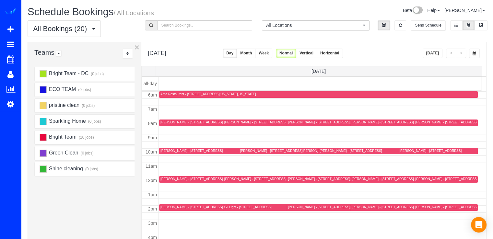
click at [462, 55] on button "button" at bounding box center [460, 53] width 10 height 9
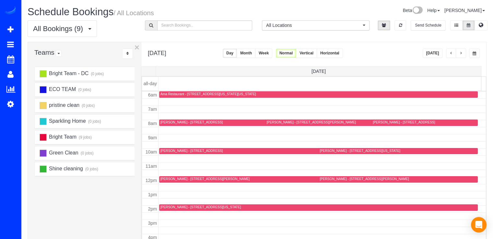
click at [462, 54] on button "button" at bounding box center [460, 53] width 10 height 9
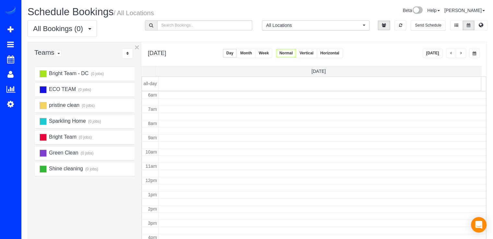
click at [462, 54] on button "button" at bounding box center [460, 53] width 10 height 9
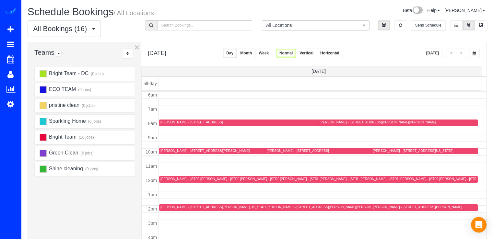
click at [255, 55] on button "Month" at bounding box center [245, 53] width 19 height 9
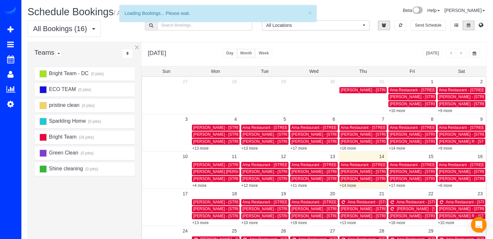
click at [464, 55] on button "button" at bounding box center [460, 53] width 10 height 9
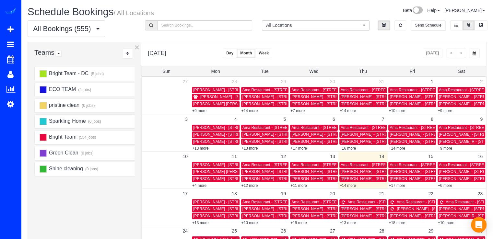
click at [460, 54] on span "button" at bounding box center [460, 53] width 3 height 4
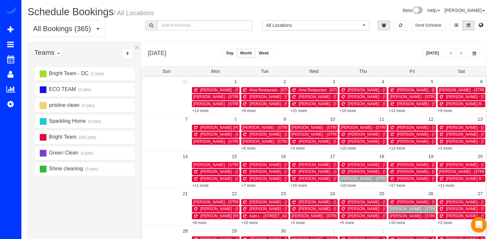
click at [234, 116] on link "8" at bounding box center [235, 119] width 9 height 10
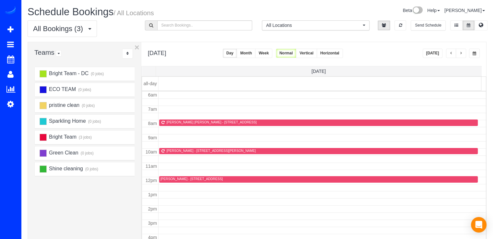
click at [438, 52] on button "[DATE]" at bounding box center [432, 53] width 20 height 9
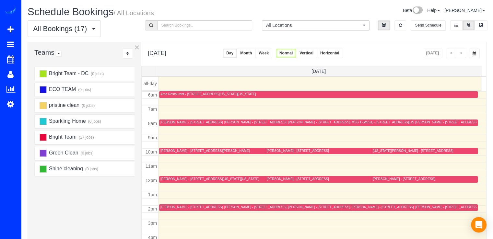
drag, startPoint x: 466, startPoint y: 57, endPoint x: 462, endPoint y: 55, distance: 4.0
click at [465, 57] on div "[DATE]" at bounding box center [450, 53] width 57 height 9
click at [461, 54] on span "button" at bounding box center [460, 53] width 3 height 4
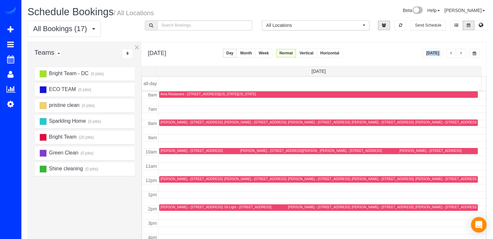
click at [461, 54] on span "button" at bounding box center [460, 53] width 3 height 4
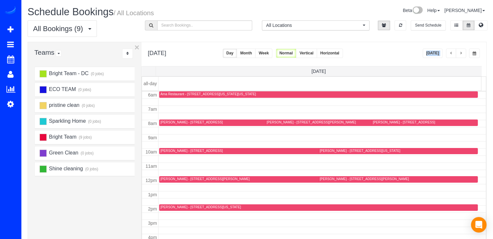
click at [463, 53] on button "button" at bounding box center [460, 53] width 10 height 9
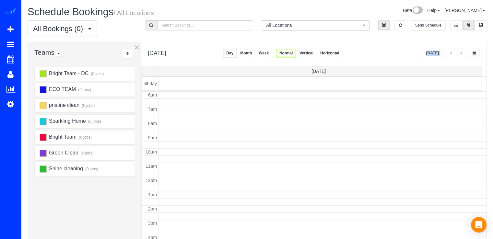
click at [463, 53] on button "button" at bounding box center [460, 53] width 10 height 9
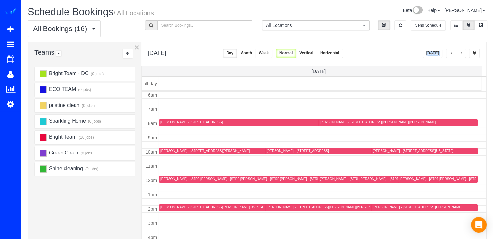
click at [324, 122] on div "[PERSON_NAME] - [STREET_ADDRESS][PERSON_NAME][PERSON_NAME]" at bounding box center [377, 122] width 116 height 4
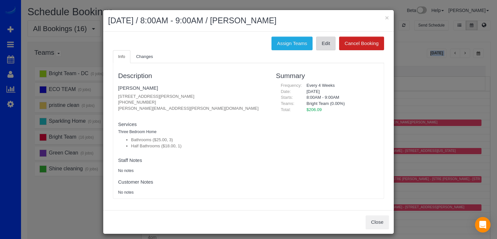
click at [326, 45] on link "Edit" at bounding box center [325, 44] width 19 height 14
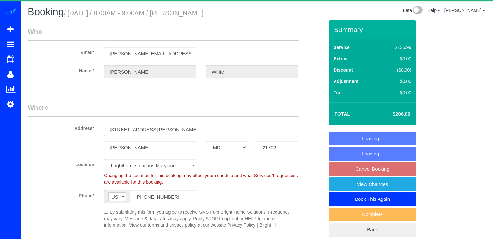
select select "MD"
select select "3"
select select "1"
select select "spot1"
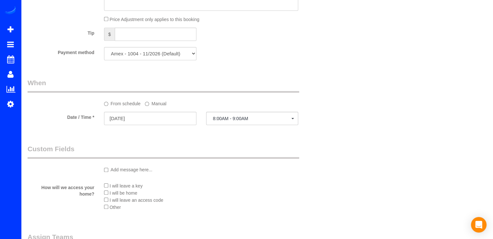
scroll to position [583, 0]
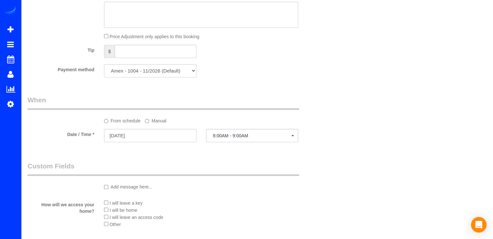
click at [176, 130] on sui-booking-spot "From schedule Manual Date / Time * 08/18/2025 8:00AM - 9:00AM Mon August 18th 8…" at bounding box center [176, 119] width 296 height 48
click at [174, 135] on input "08/18/2025" at bounding box center [150, 135] width 92 height 13
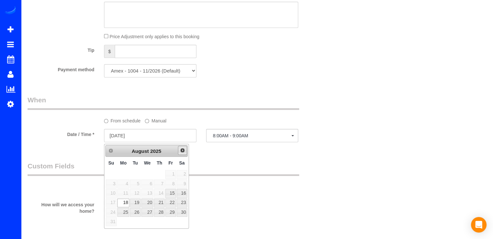
click at [181, 151] on span "Next" at bounding box center [182, 150] width 5 height 5
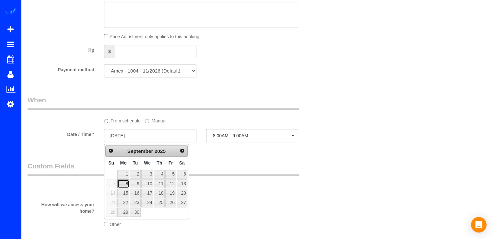
click at [124, 184] on link "8" at bounding box center [123, 183] width 12 height 9
type input "09/08/2025"
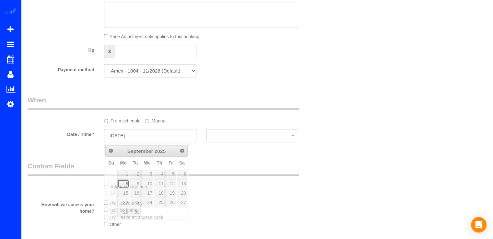
select select "spot24"
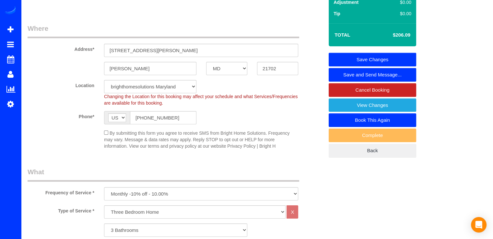
scroll to position [15, 0]
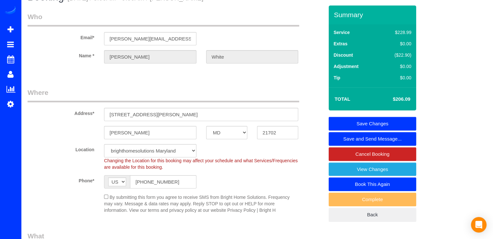
click at [369, 120] on link "Save Changes" at bounding box center [371, 124] width 87 height 14
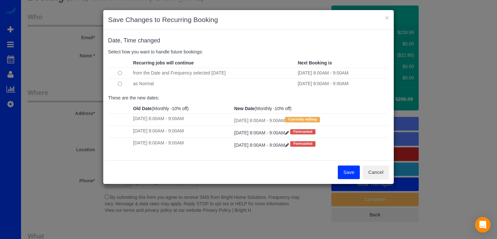
click at [349, 173] on button "Save" at bounding box center [349, 172] width 22 height 14
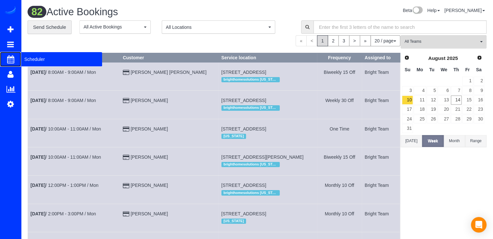
click at [31, 60] on span "Scheduler" at bounding box center [61, 59] width 81 height 15
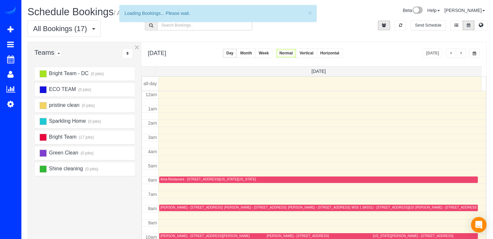
scroll to position [85, 0]
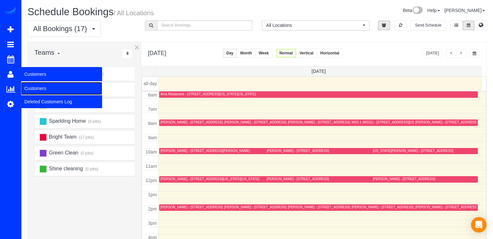
click at [28, 87] on link "Customers" at bounding box center [61, 88] width 81 height 13
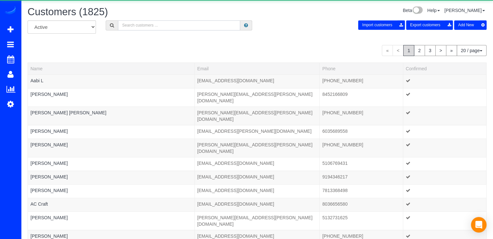
click at [130, 28] on input "text" at bounding box center [179, 25] width 122 height 10
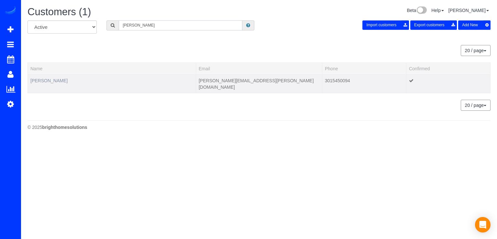
type input "[PERSON_NAME]"
click at [38, 79] on link "[PERSON_NAME]" at bounding box center [48, 80] width 37 height 5
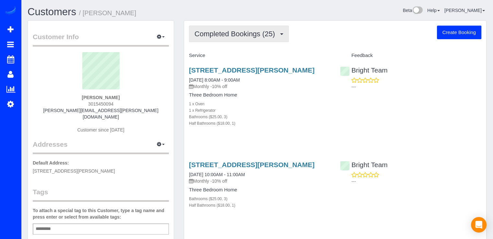
click at [282, 40] on button "Completed Bookings (25)" at bounding box center [239, 34] width 100 height 17
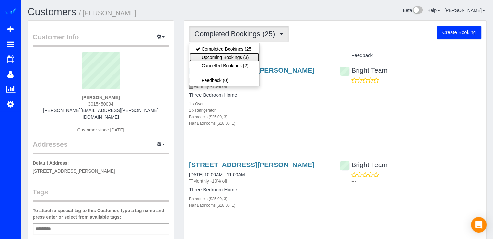
click at [251, 60] on link "Upcoming Bookings (3)" at bounding box center [224, 57] width 70 height 8
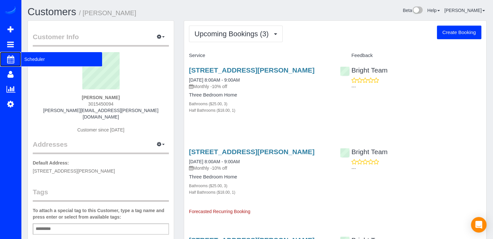
click at [41, 61] on span "Scheduler" at bounding box center [61, 59] width 81 height 15
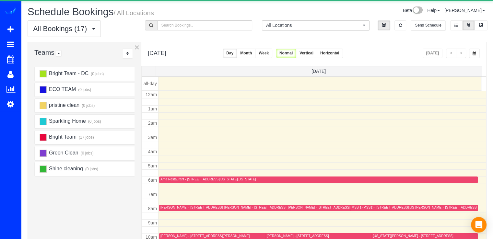
scroll to position [85, 0]
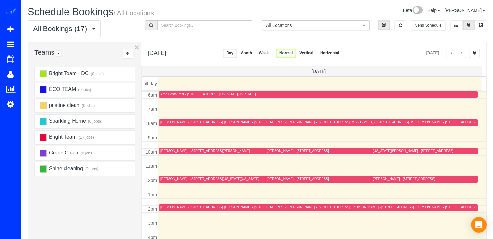
click at [462, 52] on button "button" at bounding box center [460, 53] width 10 height 9
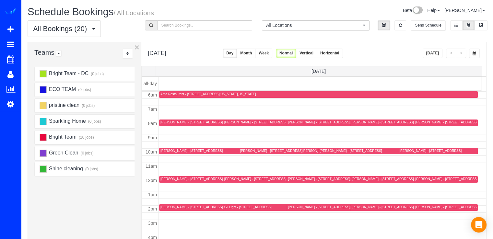
click at [462, 52] on button "button" at bounding box center [460, 53] width 10 height 9
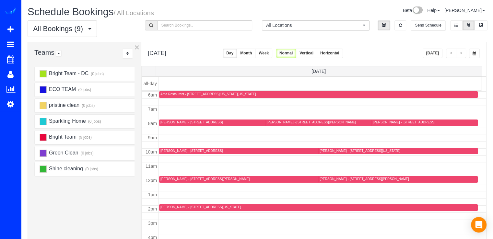
click at [440, 51] on button "[DATE]" at bounding box center [432, 53] width 20 height 9
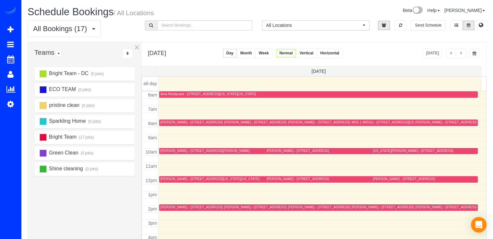
click at [462, 50] on button "button" at bounding box center [460, 53] width 10 height 9
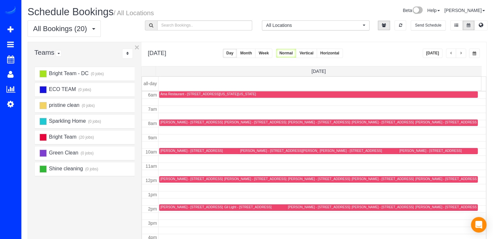
click at [452, 52] on span "button" at bounding box center [450, 53] width 3 height 4
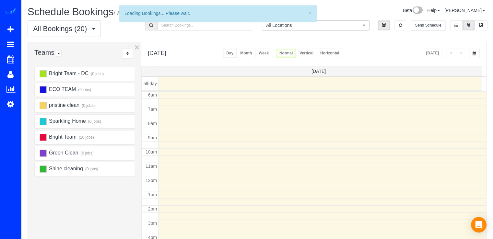
click at [452, 52] on span "button" at bounding box center [450, 53] width 3 height 4
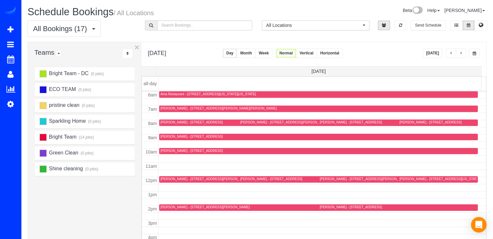
click at [452, 52] on span "button" at bounding box center [450, 53] width 3 height 4
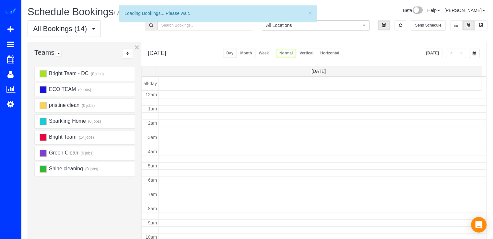
click at [452, 52] on span "button" at bounding box center [450, 53] width 3 height 4
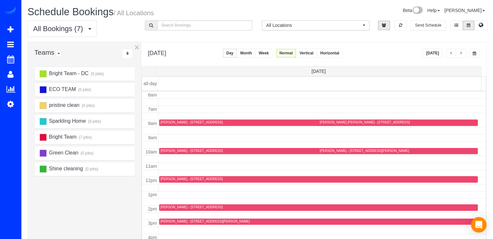
click at [451, 52] on span "button" at bounding box center [450, 53] width 3 height 4
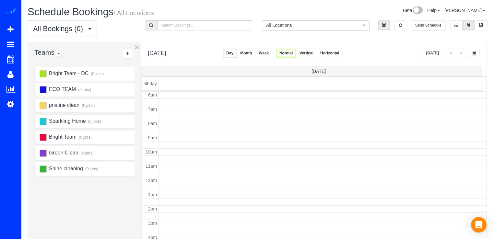
click at [451, 52] on span "button" at bounding box center [450, 53] width 3 height 4
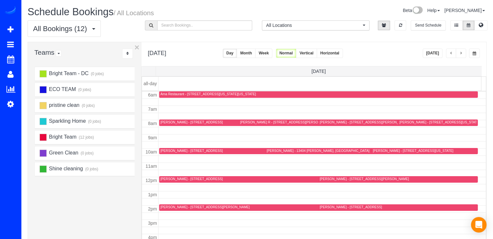
click at [451, 52] on span "button" at bounding box center [450, 53] width 3 height 4
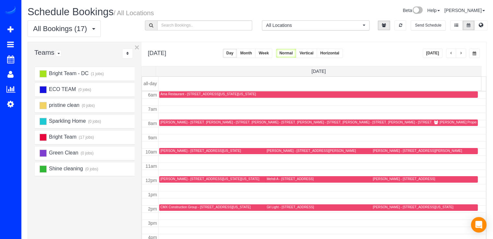
click at [443, 123] on div "[PERSON_NAME] Property Management - [STREET_ADDRESS]" at bounding box center [487, 122] width 96 height 4
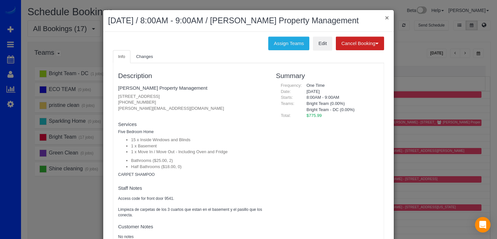
click at [385, 19] on button "×" at bounding box center [387, 17] width 4 height 7
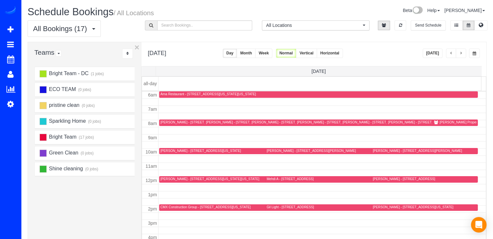
click at [463, 52] on button "button" at bounding box center [460, 53] width 10 height 9
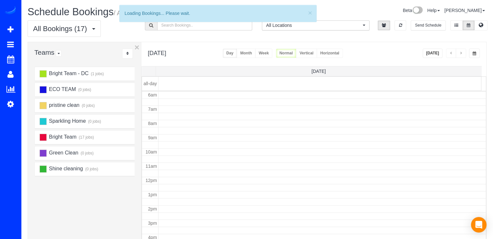
click at [463, 52] on button "button" at bounding box center [460, 53] width 10 height 9
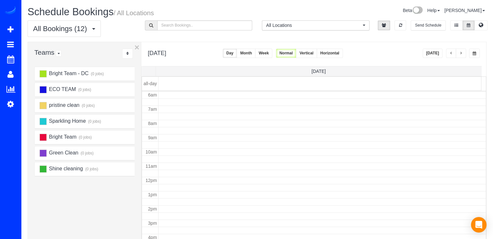
click at [463, 52] on button "button" at bounding box center [460, 53] width 10 height 9
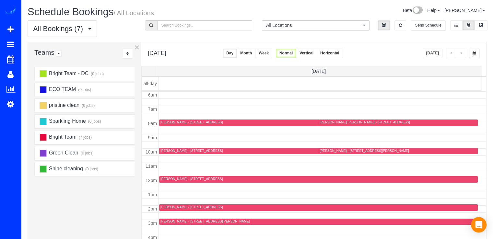
click at [461, 56] on button "button" at bounding box center [460, 53] width 10 height 9
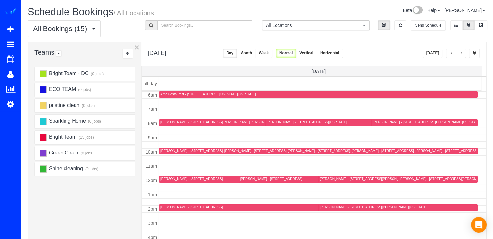
click at [361, 150] on div "[PERSON_NAME] - [STREET_ADDRESS]" at bounding box center [382, 151] width 62 height 4
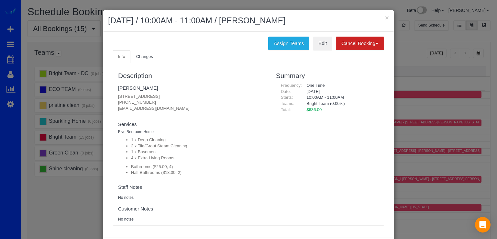
drag, startPoint x: 115, startPoint y: 96, endPoint x: 231, endPoint y: 95, distance: 116.6
click at [231, 95] on div "Description Noe Rodríguez 3411 Annandale Rd Falls Church, Falls Church, VA 2204…" at bounding box center [192, 144] width 158 height 156
copy p "[STREET_ADDRESS]"
click at [385, 18] on button "×" at bounding box center [387, 17] width 4 height 7
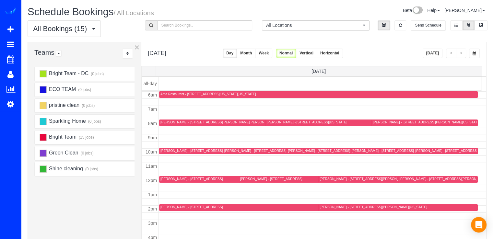
click at [433, 53] on button "[DATE]" at bounding box center [432, 53] width 20 height 9
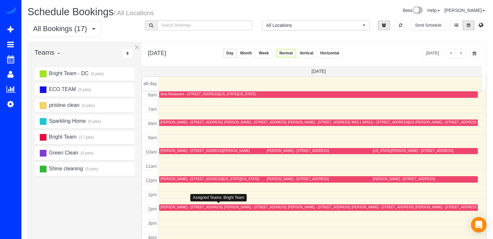
click at [176, 206] on div "[PERSON_NAME] - [STREET_ADDRESS]" at bounding box center [191, 207] width 62 height 4
